Goal: Communication & Community: Answer question/provide support

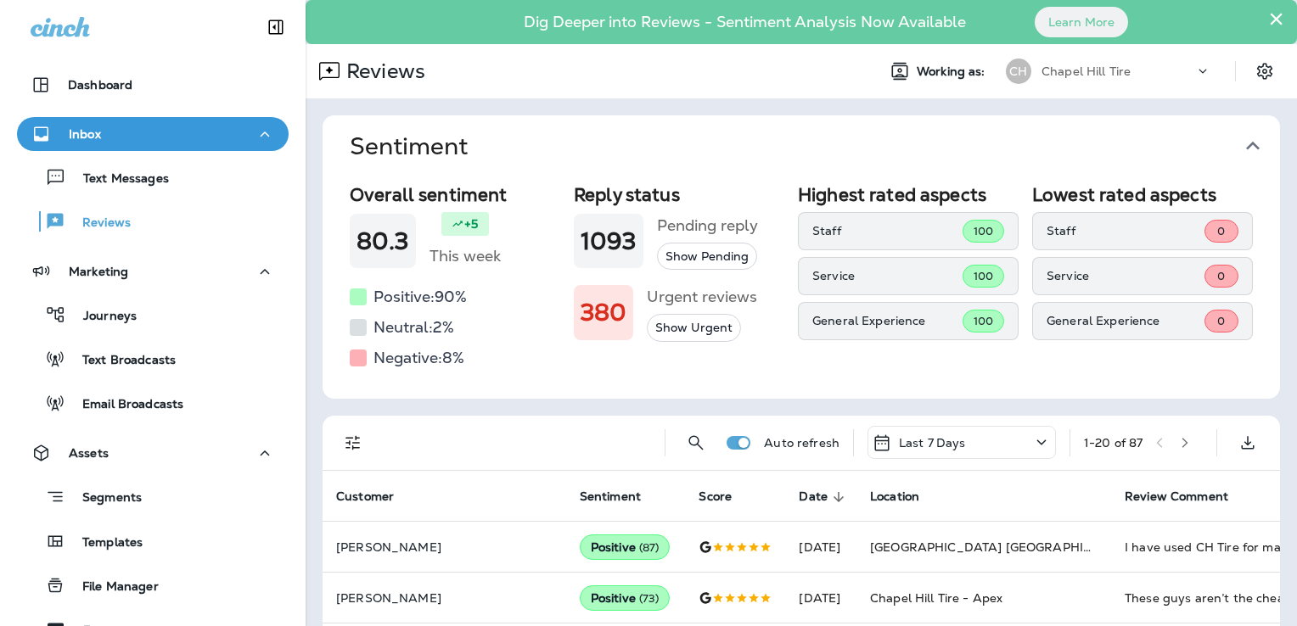
scroll to position [78, 0]
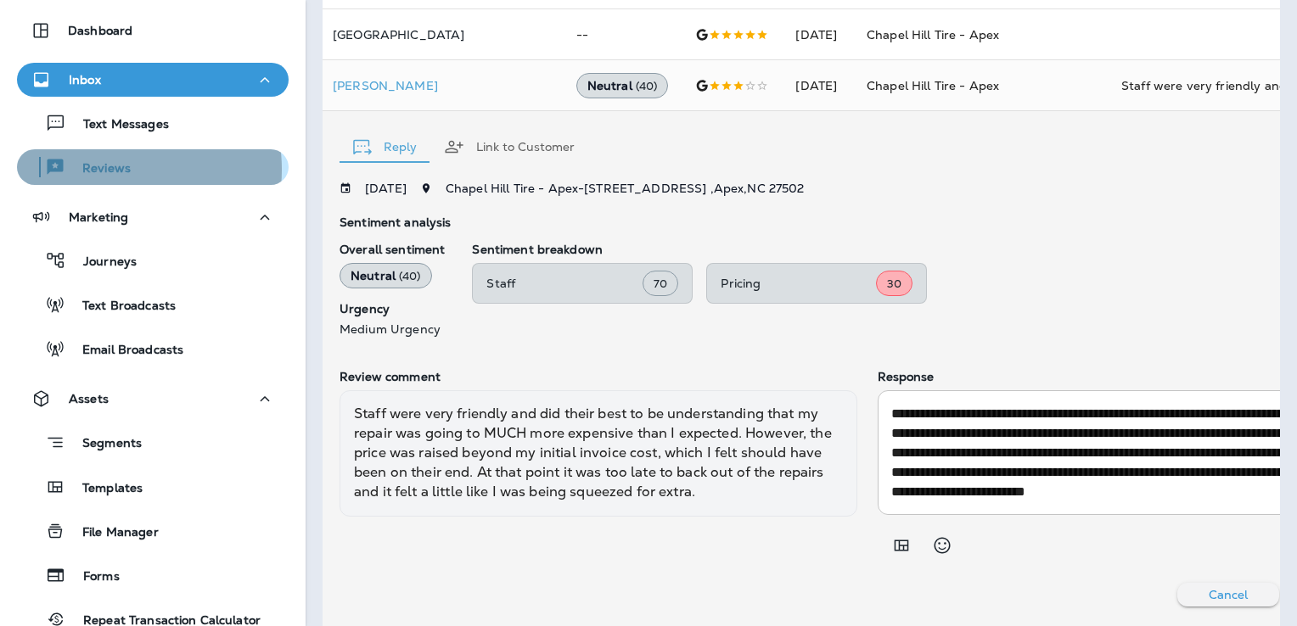
click at [104, 169] on p "Reviews" at bounding box center [97, 169] width 65 height 16
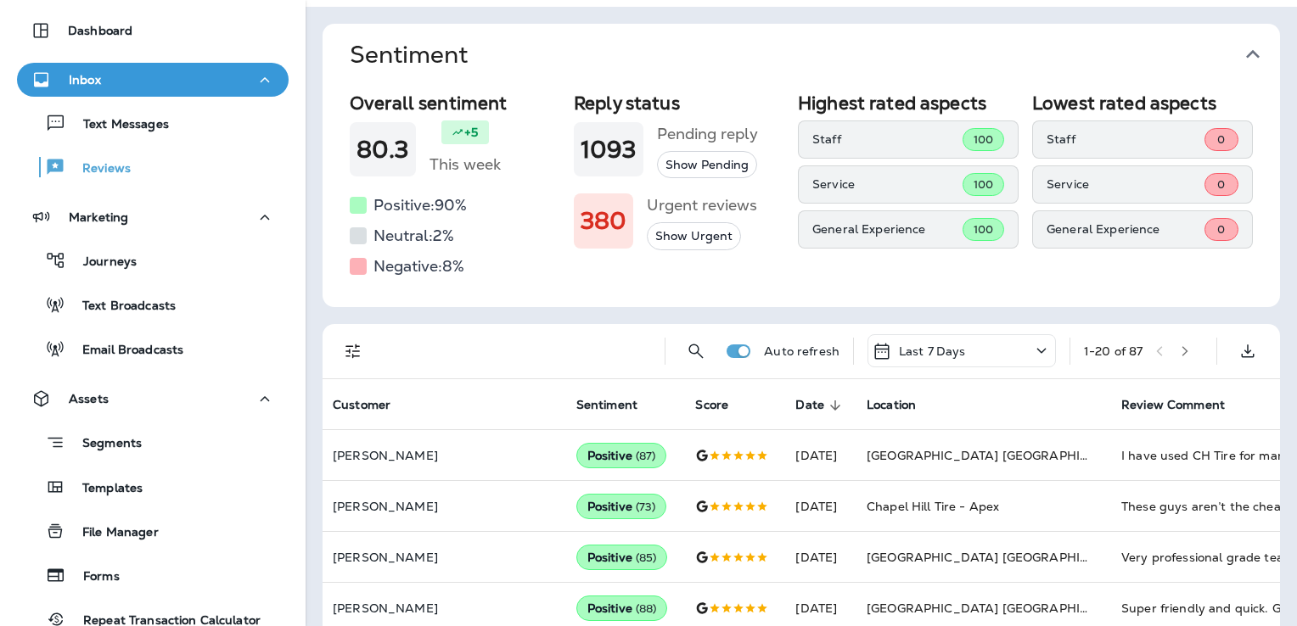
scroll to position [0, 0]
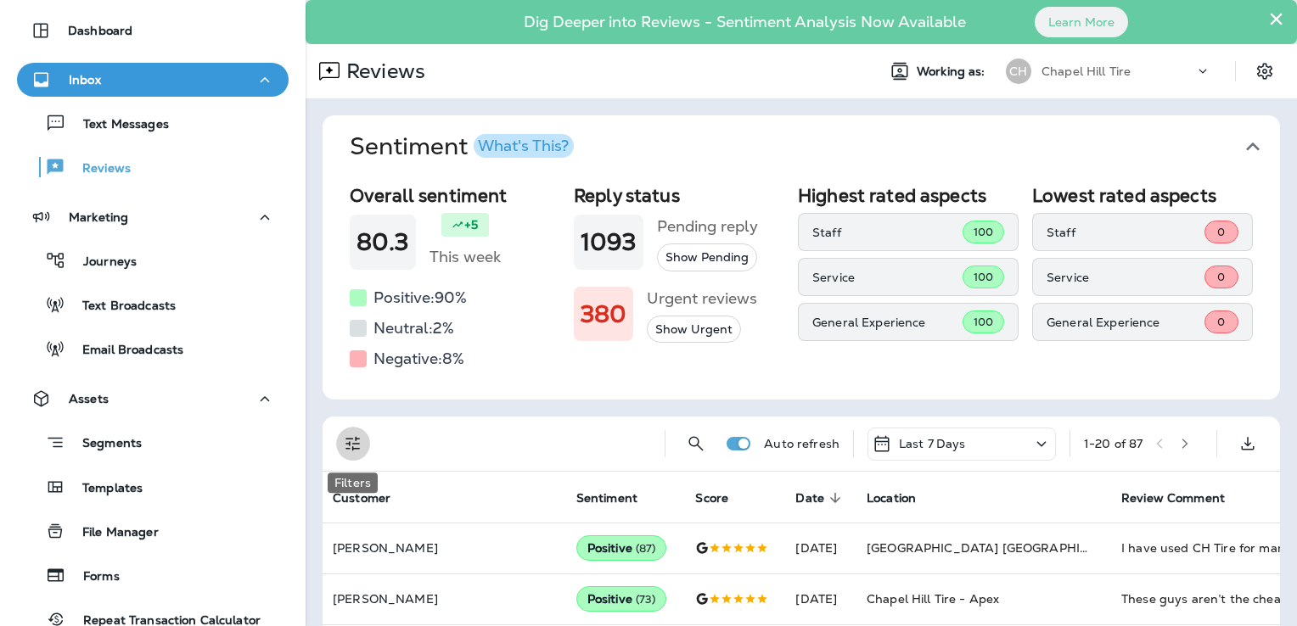
click at [353, 447] on icon "Filters" at bounding box center [352, 444] width 14 height 14
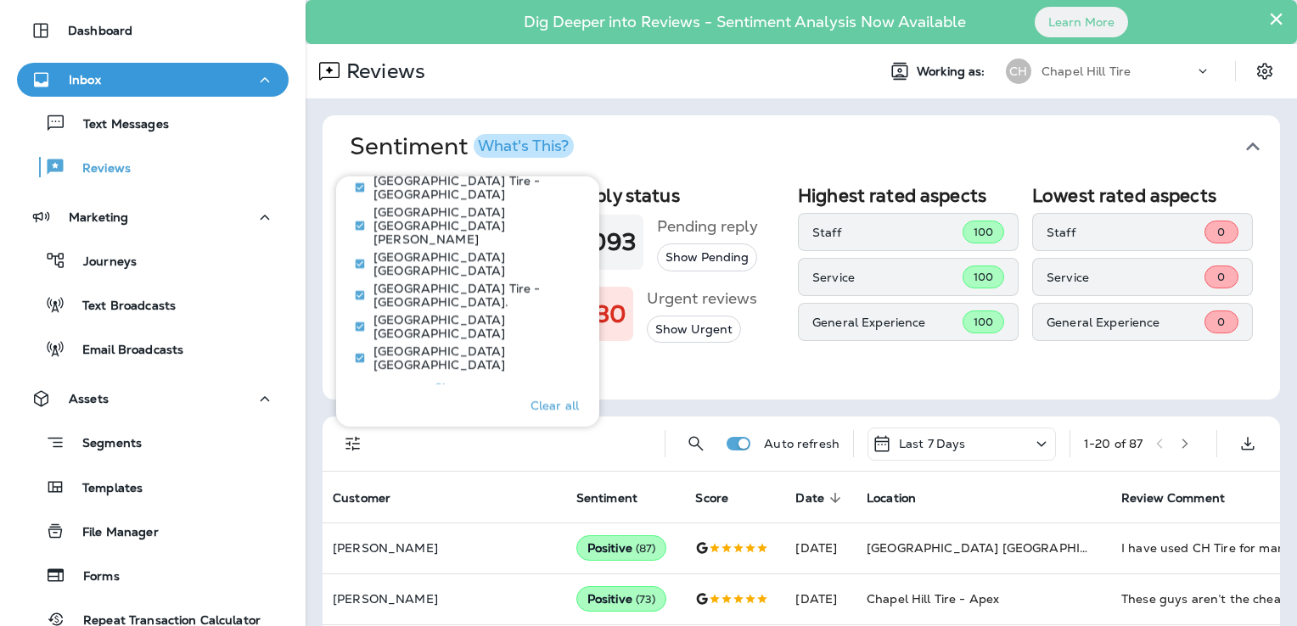
scroll to position [1023, 0]
click at [457, 380] on p "Show more" at bounding box center [467, 387] width 66 height 14
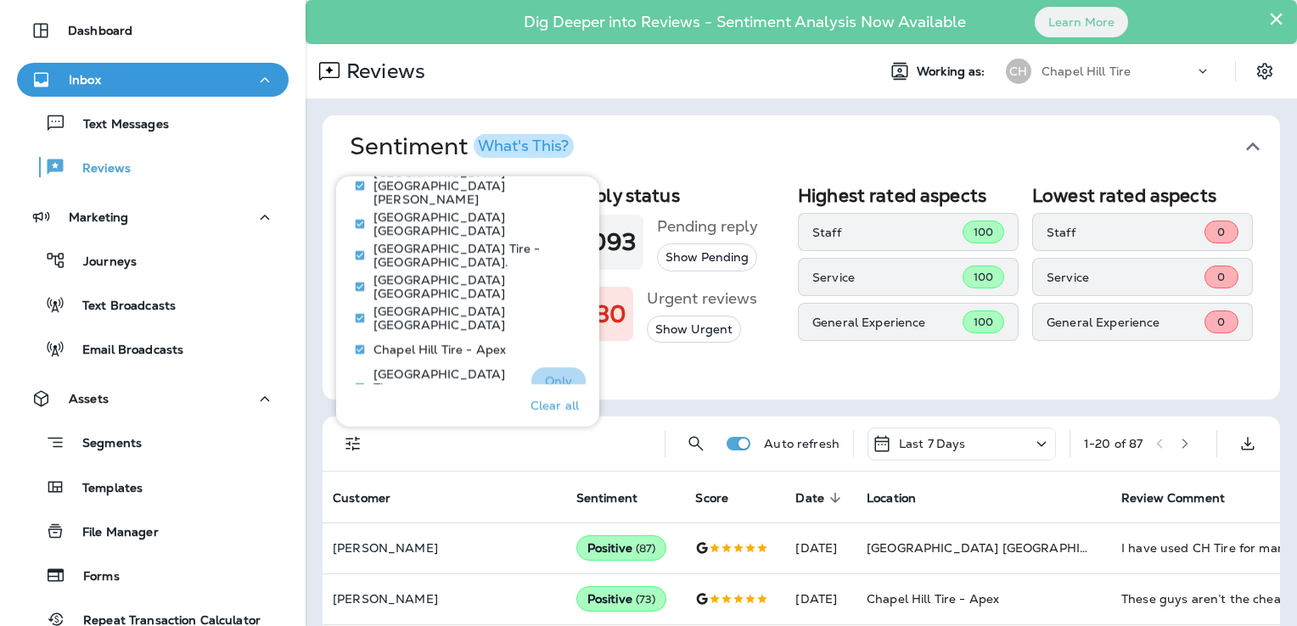
click at [573, 367] on button "Only" at bounding box center [558, 380] width 54 height 27
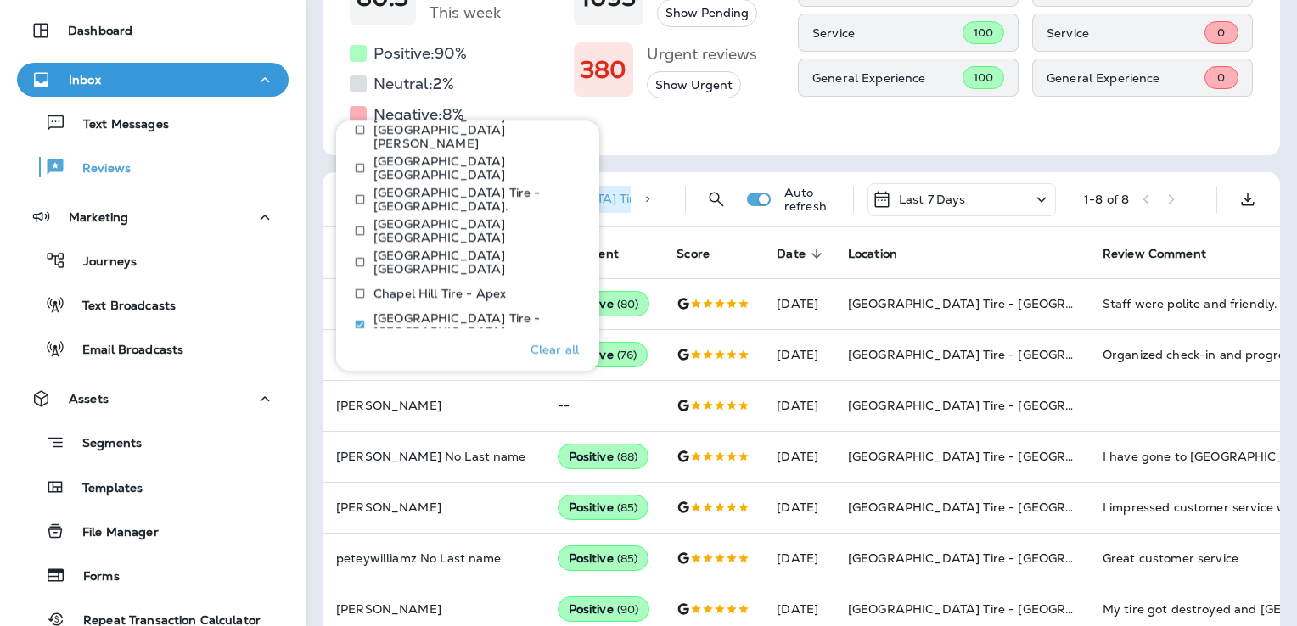
scroll to position [255, 0]
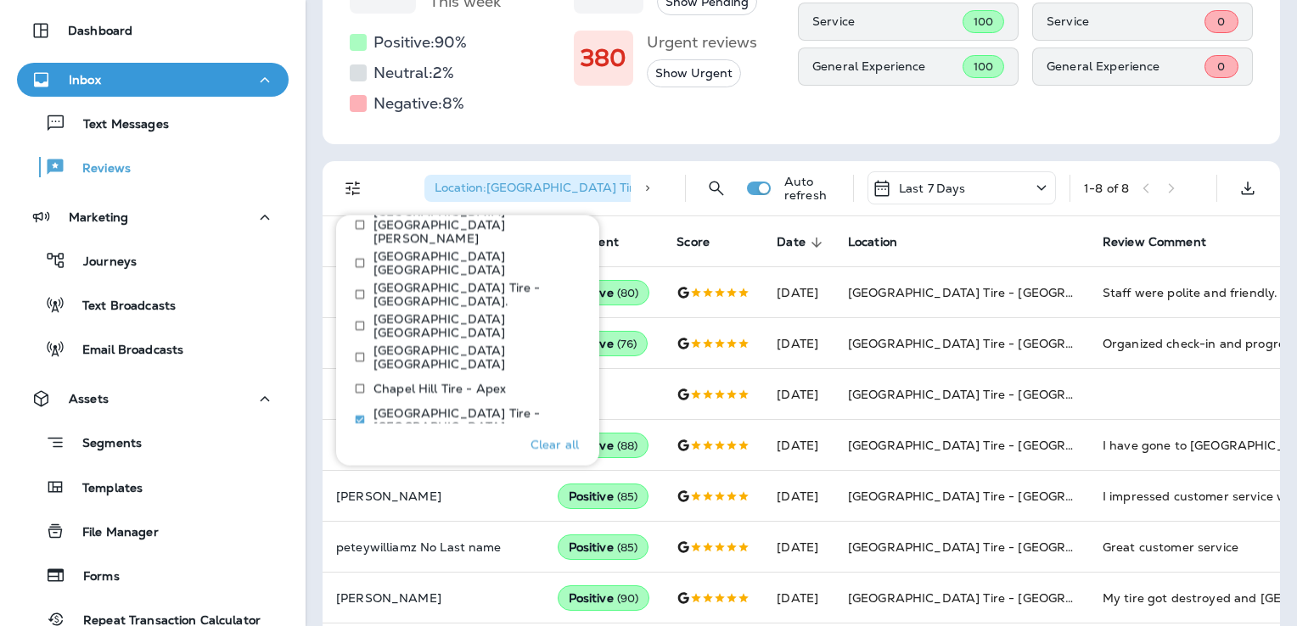
click at [313, 512] on div "Sentiment Overall sentiment 80.3 +5 This week Positive: 90 % Neutral: 2 % Negat…" at bounding box center [800, 268] width 991 height 848
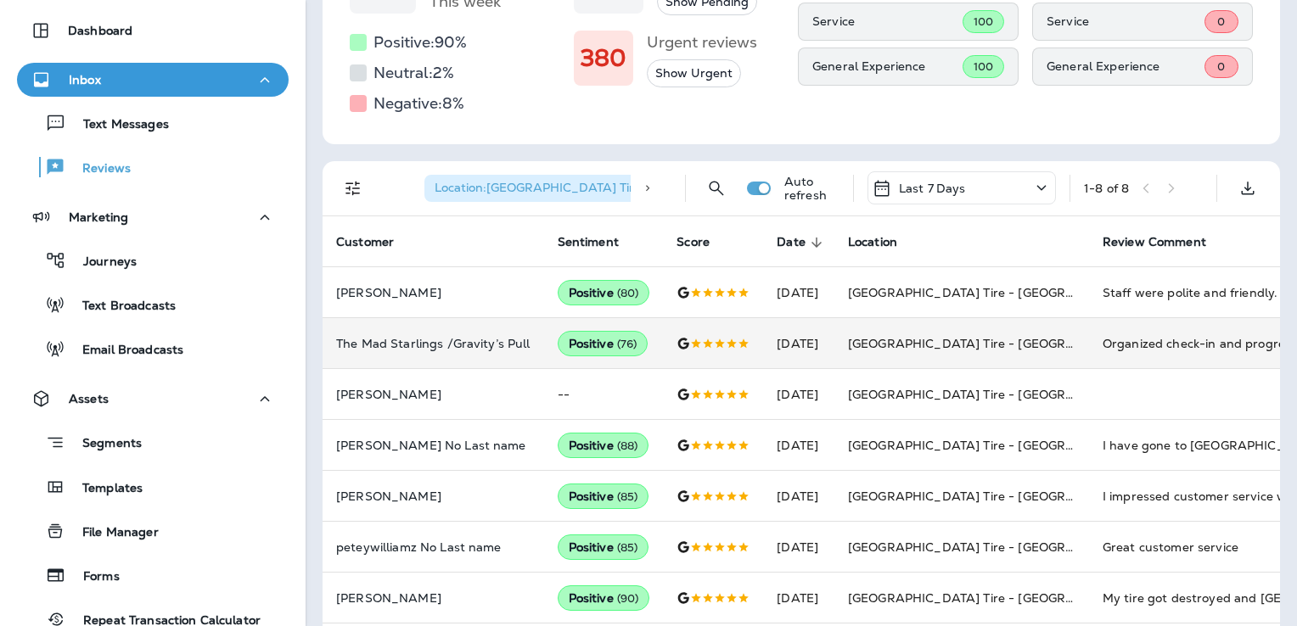
click at [1172, 338] on div "Organized check-in and progress updates. Fair prices. Professional and courteou…" at bounding box center [1215, 343] width 227 height 17
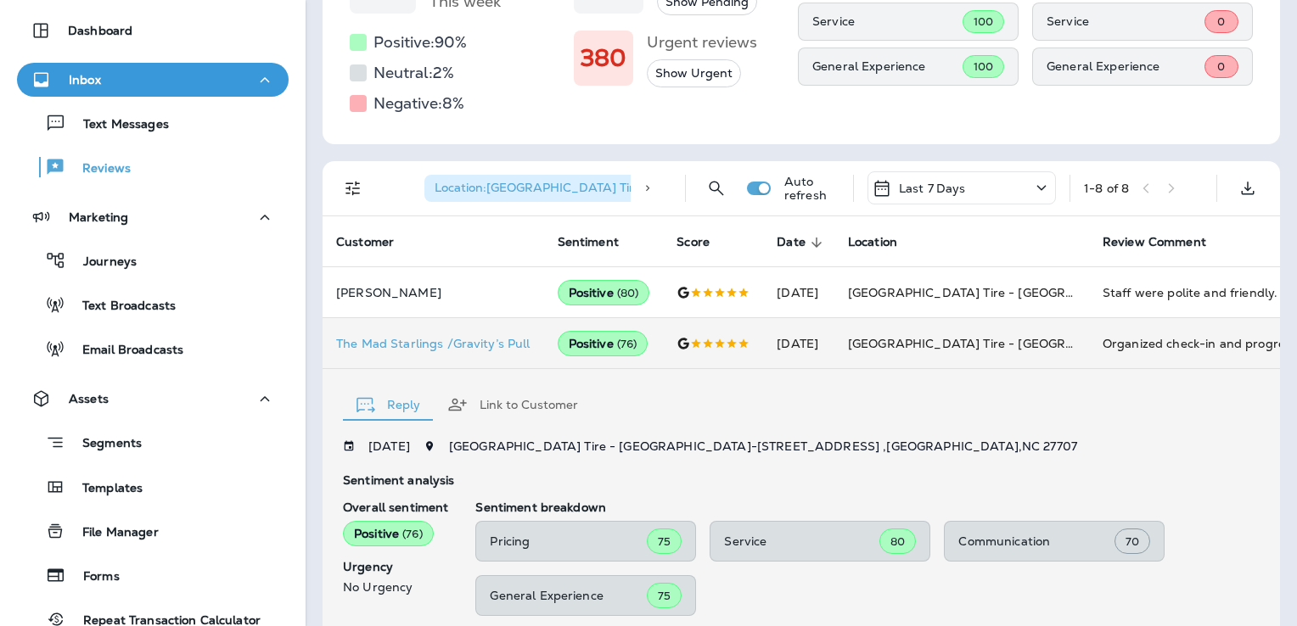
scroll to position [533, 0]
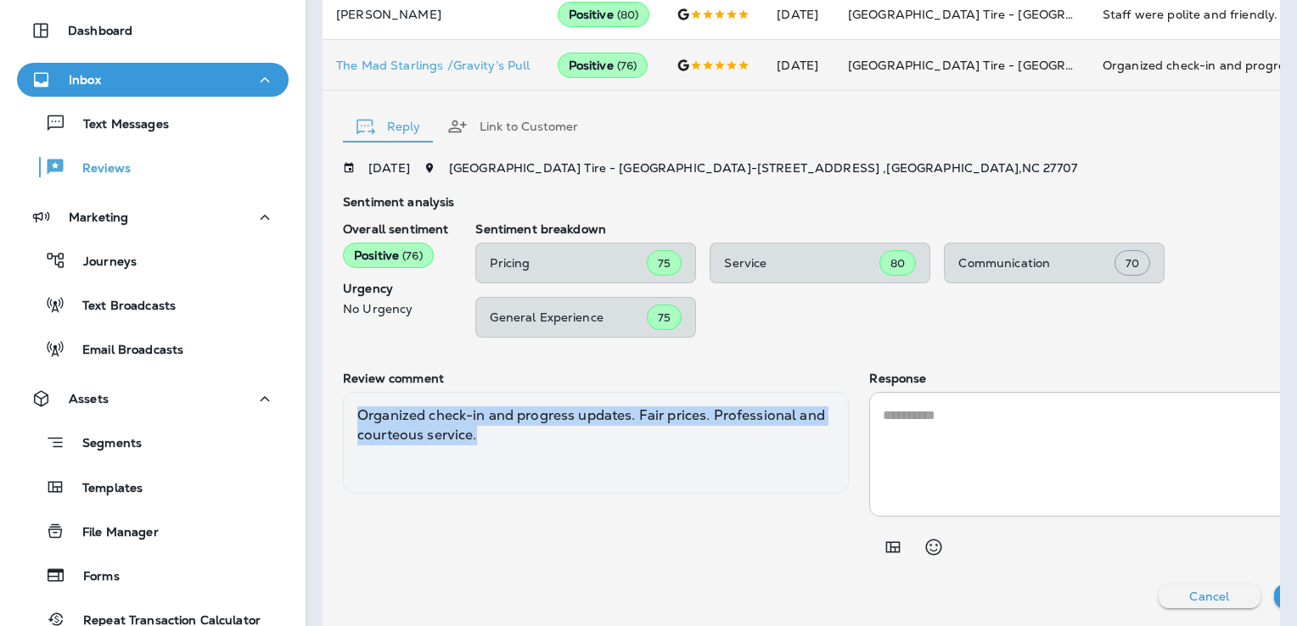
drag, startPoint x: 518, startPoint y: 440, endPoint x: 343, endPoint y: 409, distance: 178.4
click at [343, 409] on div "Organized check-in and progress updates. Fair prices. Professional and courteou…" at bounding box center [596, 443] width 506 height 102
copy div "Organized check-in and progress updates. Fair prices. Professional and courteou…"
click at [890, 413] on textarea at bounding box center [1122, 455] width 479 height 98
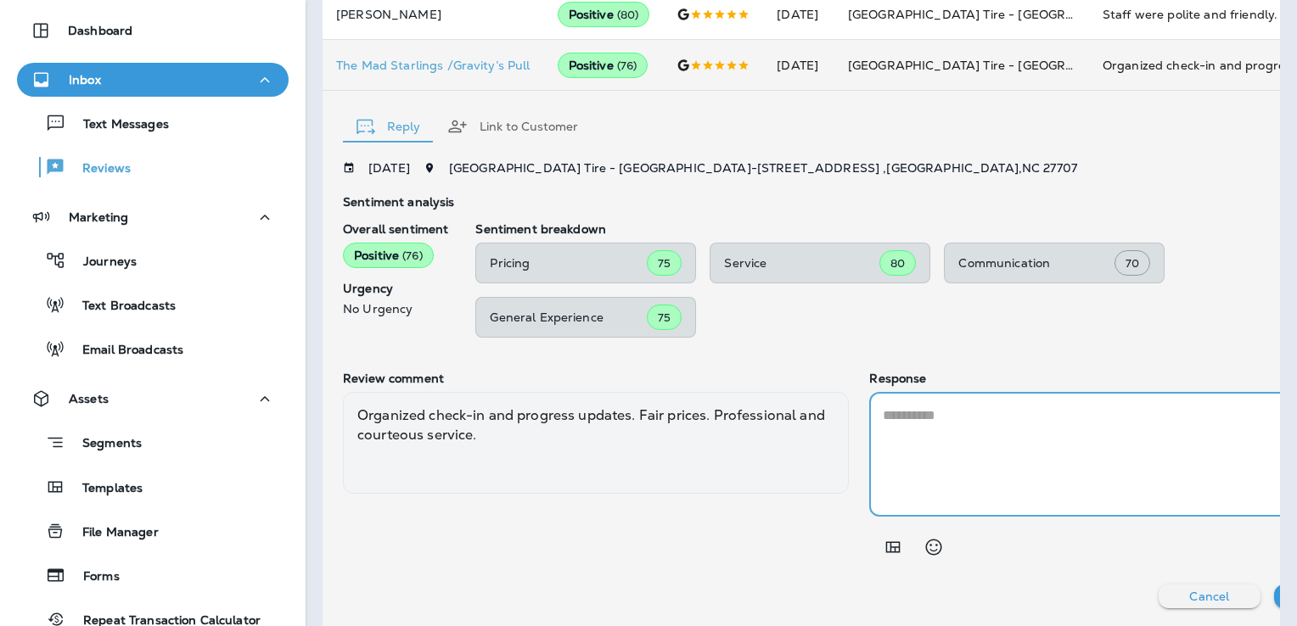
paste textarea "**********"
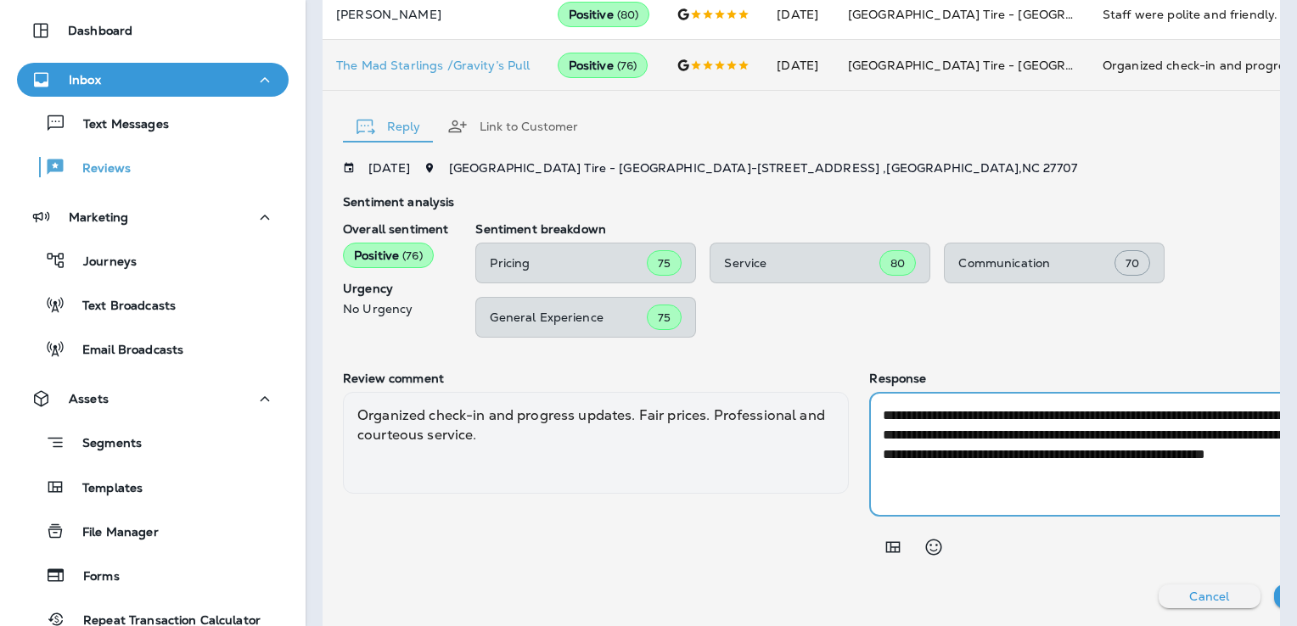
click at [968, 435] on textarea "**********" at bounding box center [1113, 455] width 460 height 98
type textarea "**********"
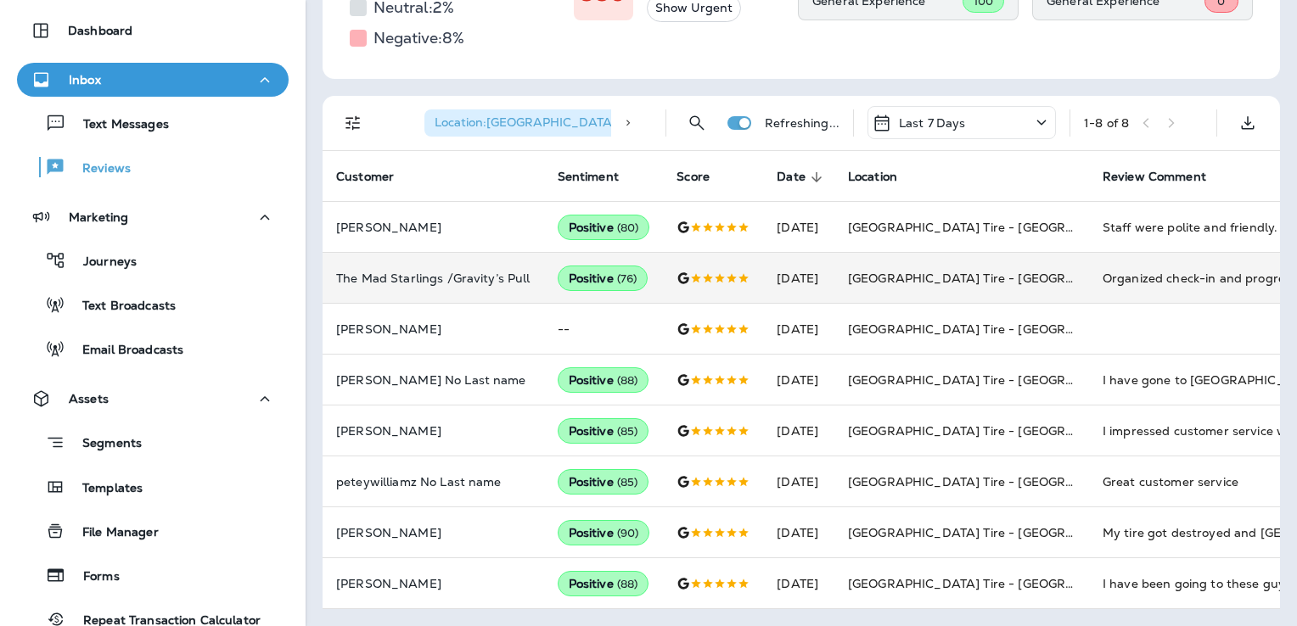
scroll to position [333, 0]
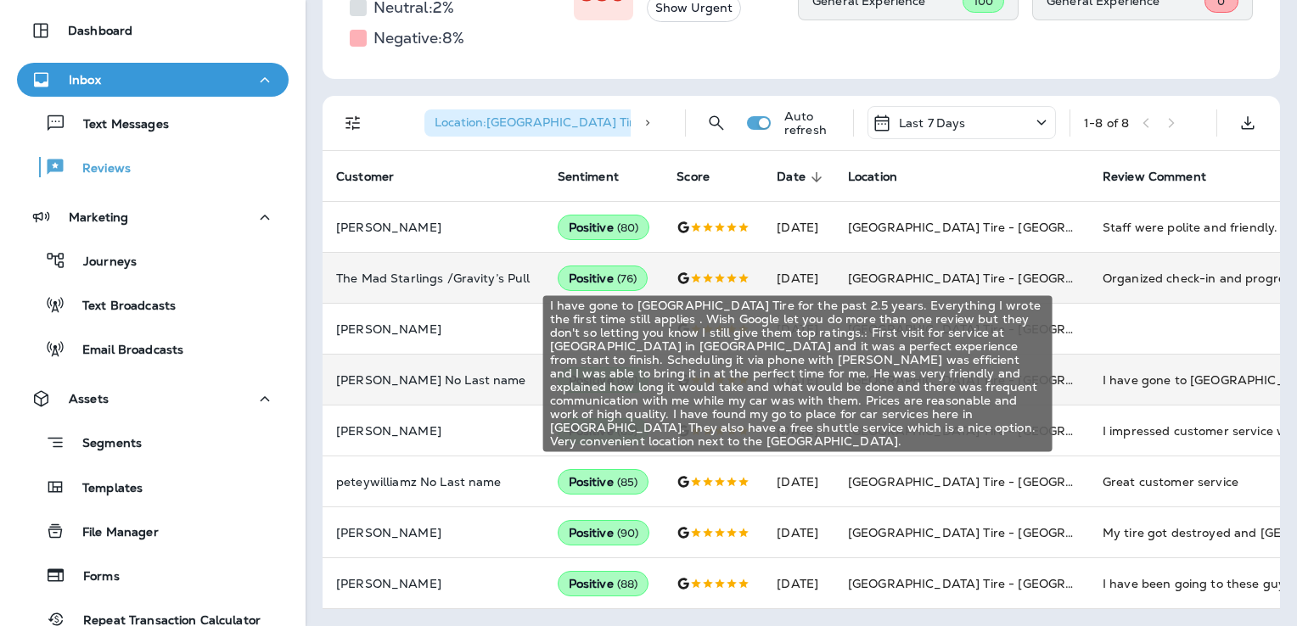
click at [1164, 372] on div "I have gone to [GEOGRAPHIC_DATA] Tire for the past 2.5 years. Everything I wrot…" at bounding box center [1215, 380] width 227 height 17
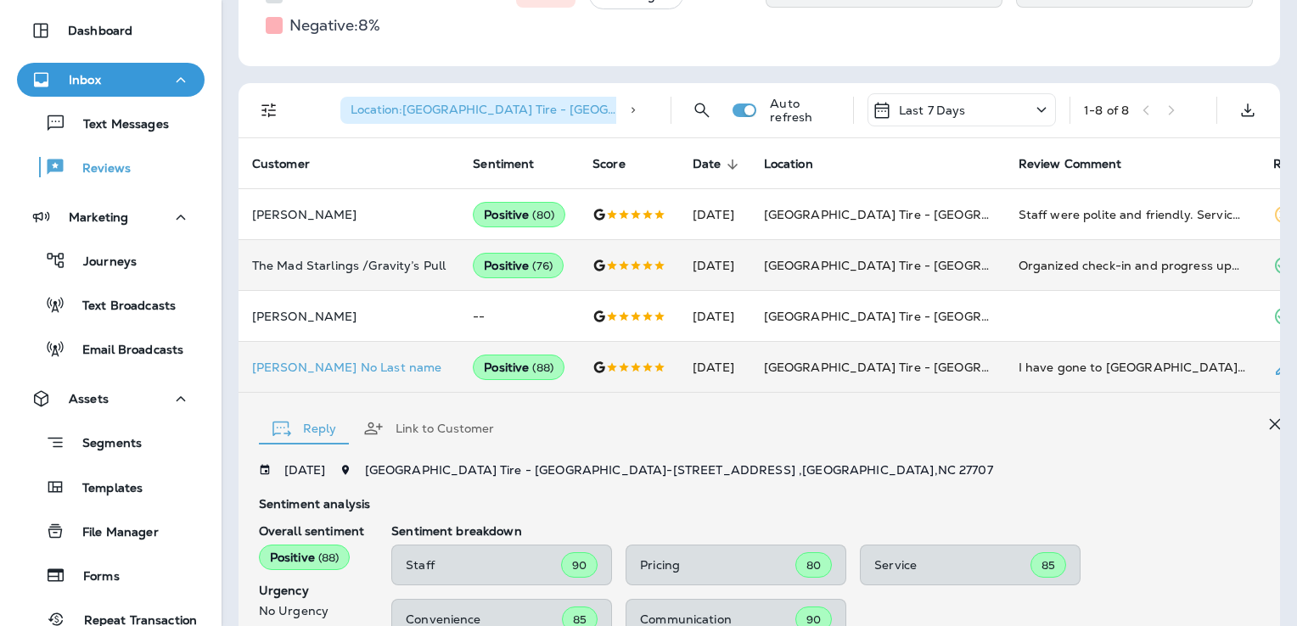
scroll to position [725, 0]
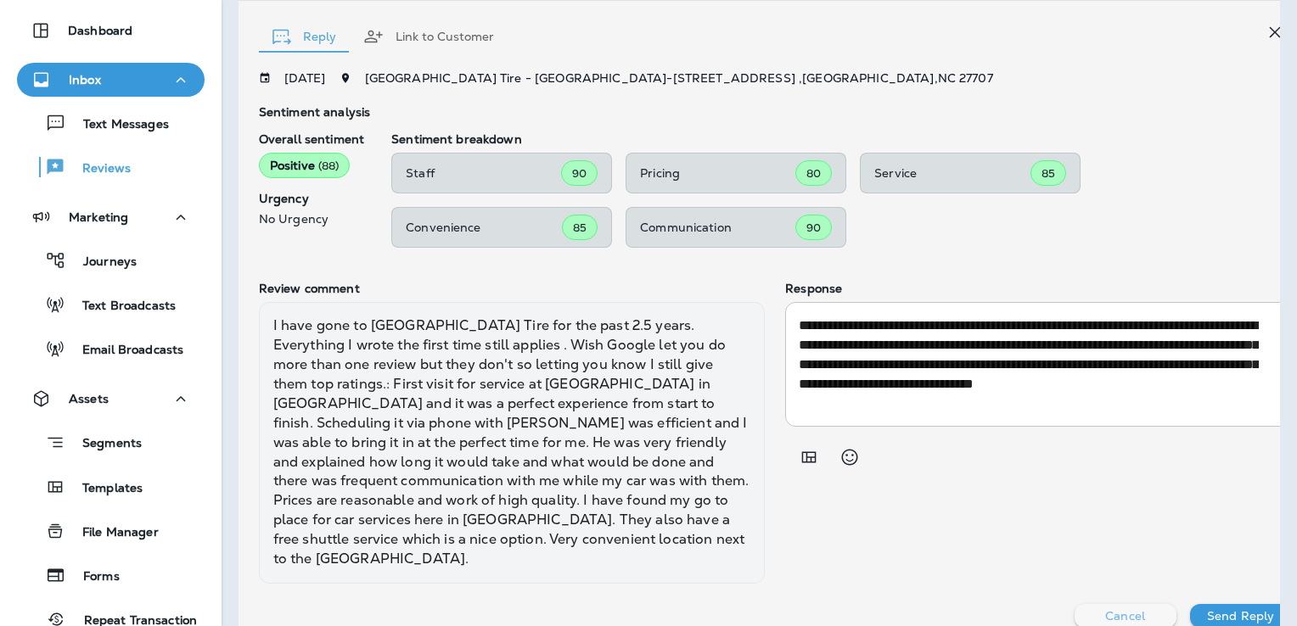
click at [1134, 604] on button "Cancel" at bounding box center [1125, 616] width 102 height 24
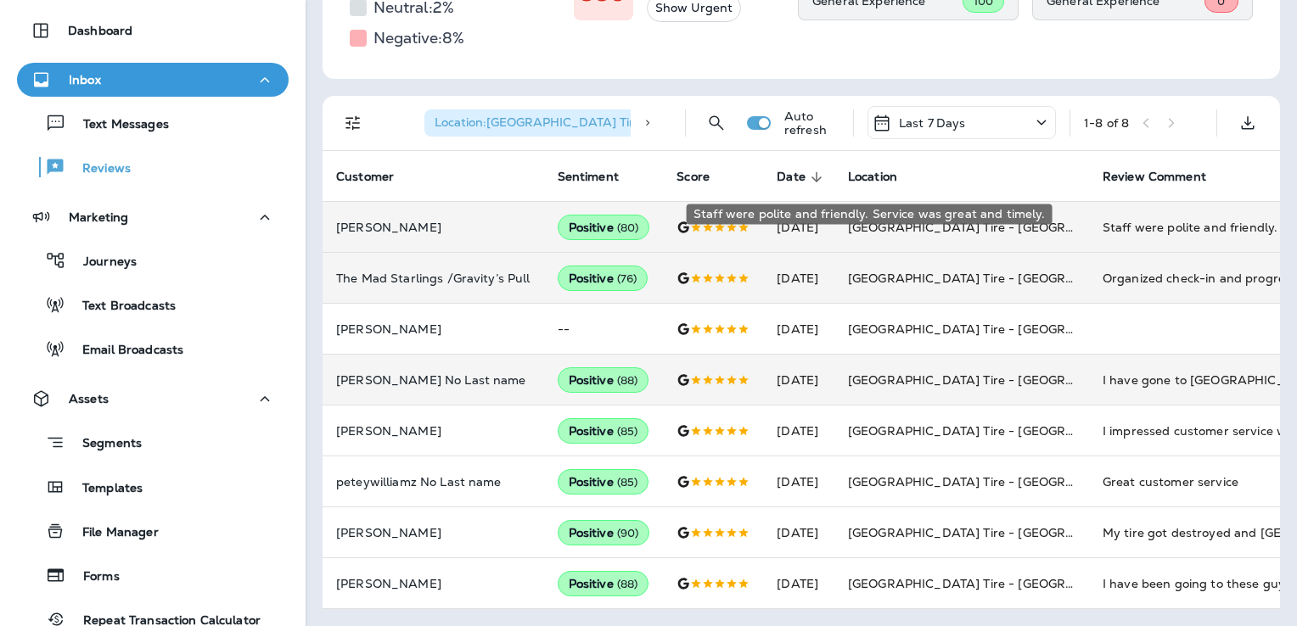
click at [1133, 219] on div "Staff were polite and friendly. Service was great and timely." at bounding box center [1215, 227] width 227 height 17
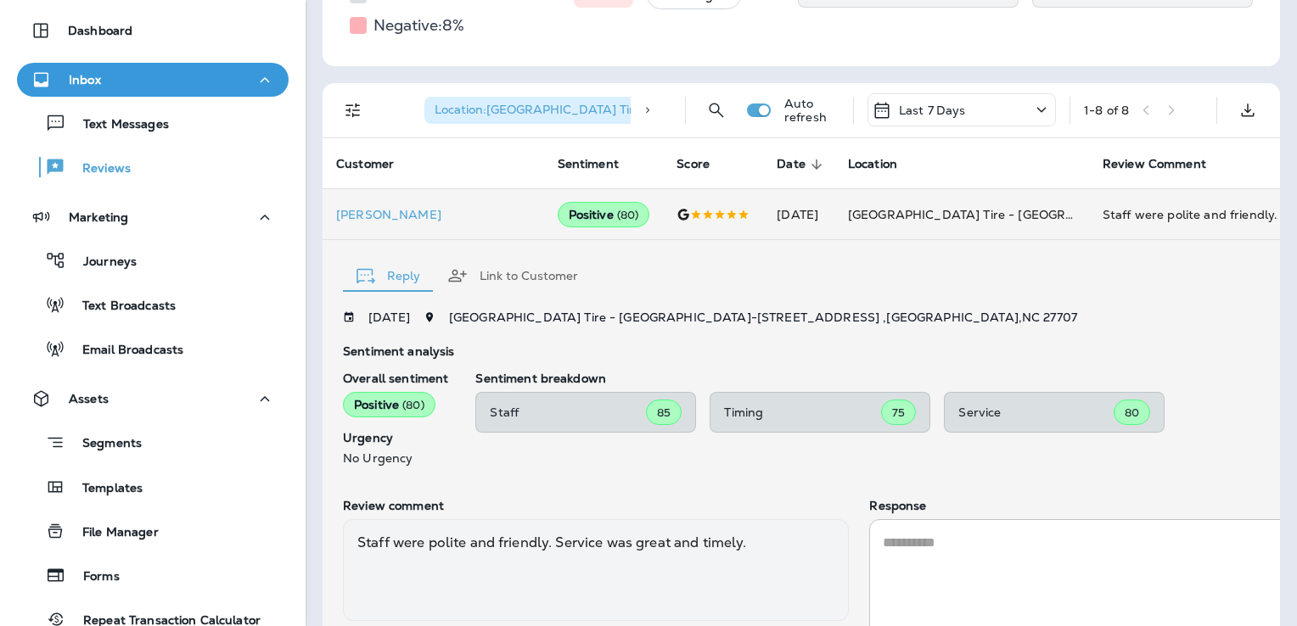
scroll to position [462, 0]
